Goal: Browse casually: Explore the website without a specific task or goal

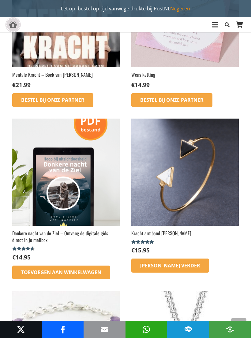
scroll to position [657, 0]
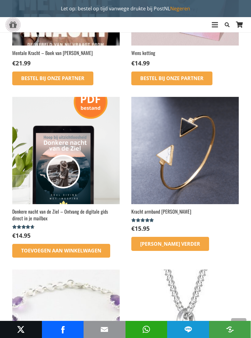
click at [170, 248] on link "[PERSON_NAME] verder" at bounding box center [170, 244] width 78 height 14
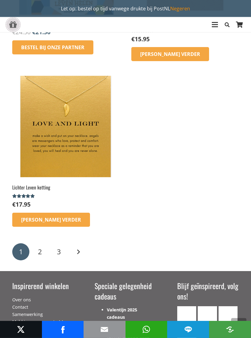
scroll to position [1397, 0]
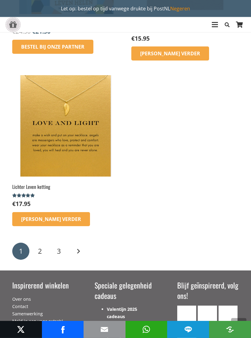
click at [37, 252] on link "2" at bounding box center [39, 251] width 17 height 17
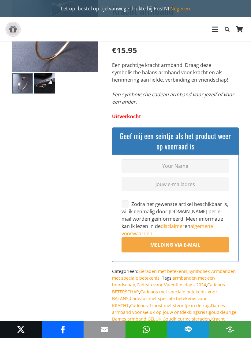
scroll to position [96, 0]
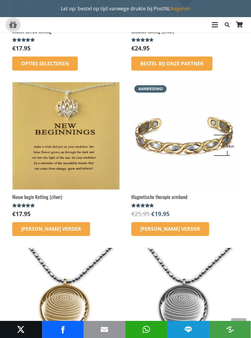
scroll to position [322, 0]
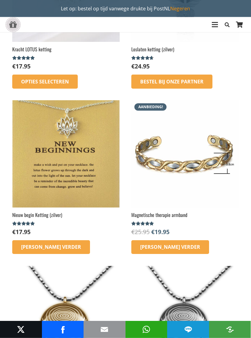
click at [217, 177] on img at bounding box center [184, 154] width 107 height 107
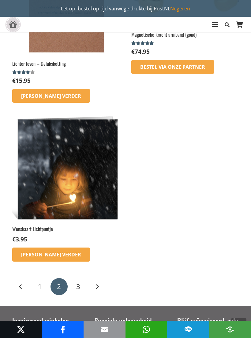
scroll to position [1129, 0]
click at [76, 283] on span "3" at bounding box center [78, 286] width 4 height 9
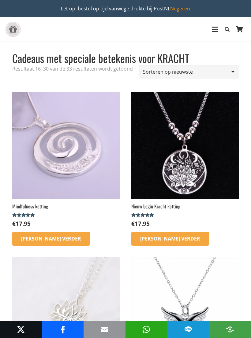
scroll to position [1140, 0]
